Goal: Transaction & Acquisition: Subscribe to service/newsletter

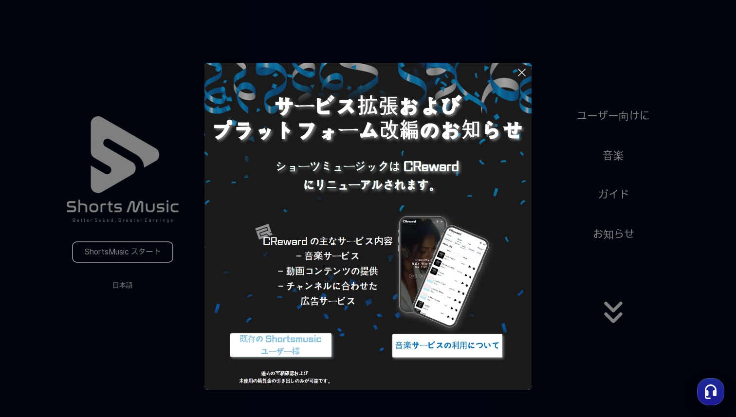
click at [523, 75] on icon at bounding box center [522, 73] width 12 height 12
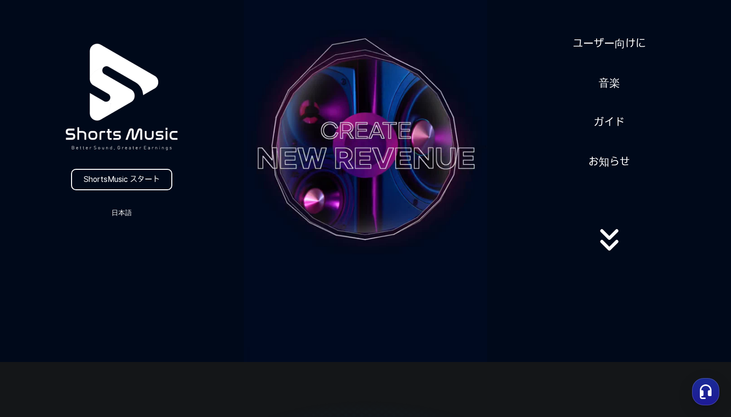
scroll to position [28, 0]
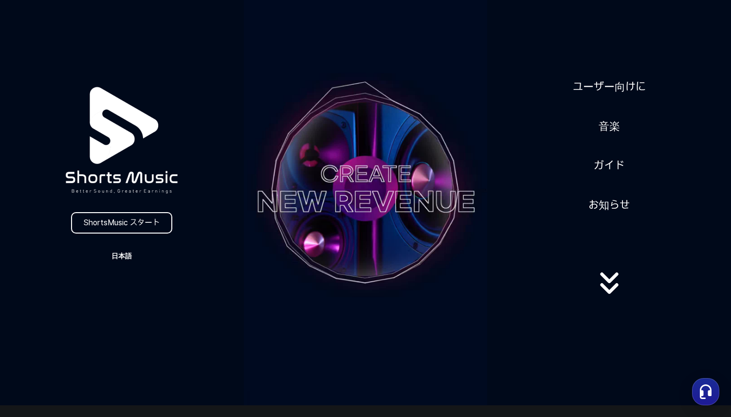
click at [119, 252] on button "日本語" at bounding box center [121, 256] width 47 height 14
click at [128, 292] on button "日本語" at bounding box center [121, 297] width 39 height 10
click at [143, 219] on link "ShortsMusic スタート" at bounding box center [121, 222] width 101 height 21
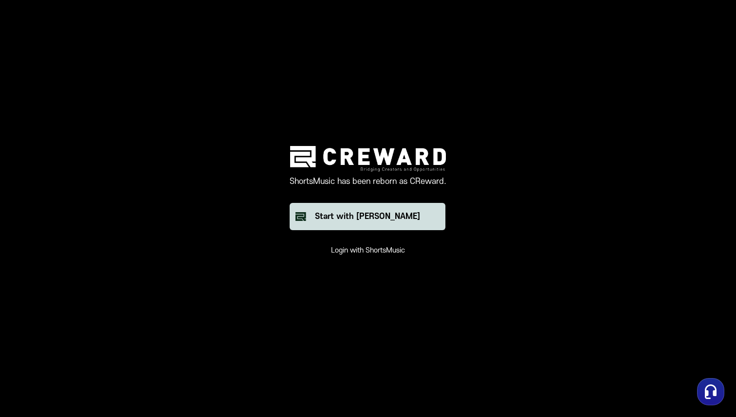
click at [338, 212] on div "Start with [PERSON_NAME]" at bounding box center [367, 217] width 105 height 12
